Goal: Task Accomplishment & Management: Manage account settings

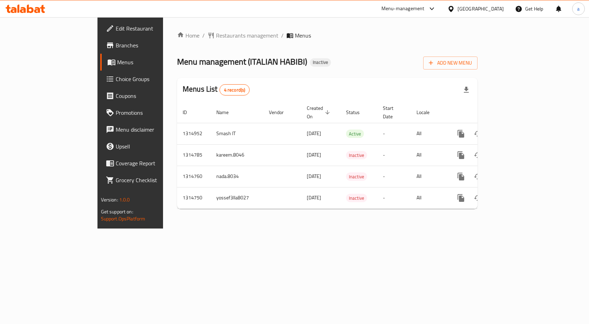
click at [116, 30] on span "Edit Restaurant" at bounding box center [153, 28] width 75 height 8
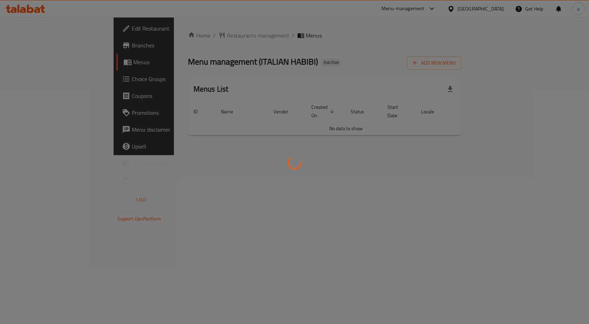
click at [546, 142] on div at bounding box center [294, 162] width 589 height 324
click at [32, 63] on div at bounding box center [294, 162] width 589 height 324
click at [336, 174] on div at bounding box center [294, 162] width 589 height 324
click at [137, 138] on div at bounding box center [294, 162] width 589 height 324
drag, startPoint x: 153, startPoint y: 132, endPoint x: 159, endPoint y: 127, distance: 8.3
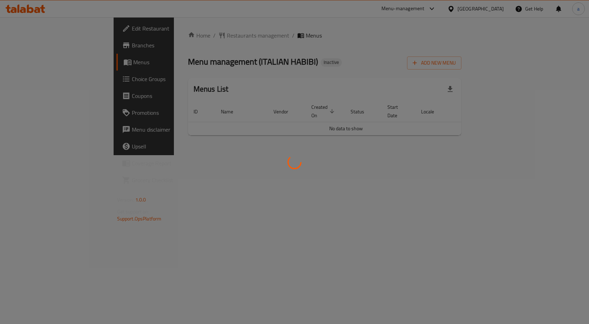
click at [153, 131] on div at bounding box center [294, 162] width 589 height 324
click at [206, 112] on div at bounding box center [294, 162] width 589 height 324
drag, startPoint x: 214, startPoint y: 116, endPoint x: 221, endPoint y: 119, distance: 8.0
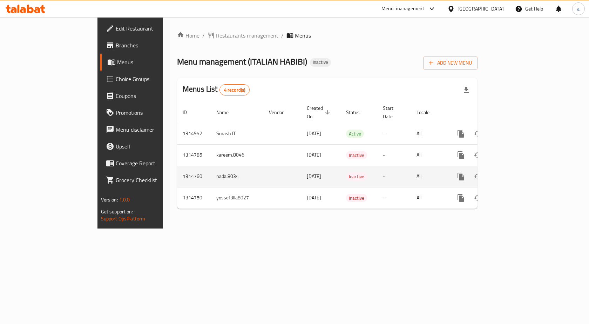
drag, startPoint x: 221, startPoint y: 119, endPoint x: 131, endPoint y: 161, distance: 99.1
click at [177, 165] on td "1314760" at bounding box center [194, 175] width 34 height 21
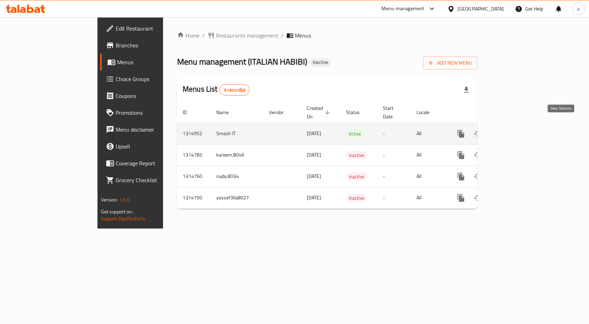
click at [515, 130] on icon "enhanced table" at bounding box center [511, 133] width 6 height 6
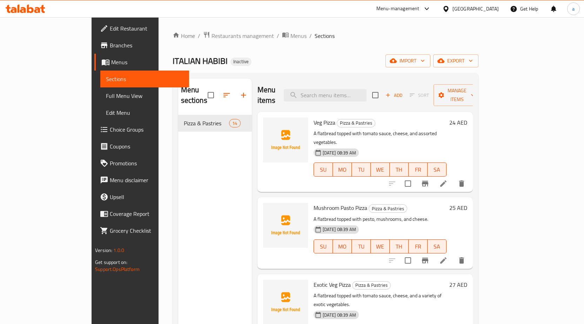
click at [110, 28] on span "Edit Restaurant" at bounding box center [147, 28] width 74 height 8
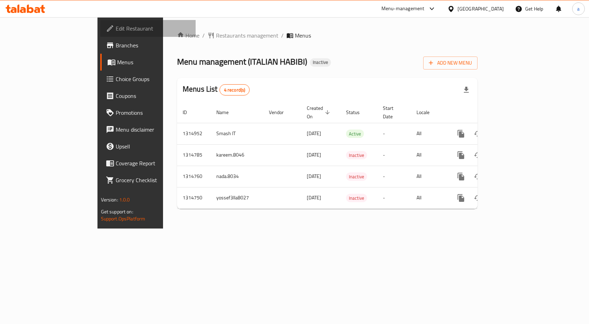
click at [100, 33] on link "Edit Restaurant" at bounding box center [148, 28] width 96 height 17
